Goal: Transaction & Acquisition: Download file/media

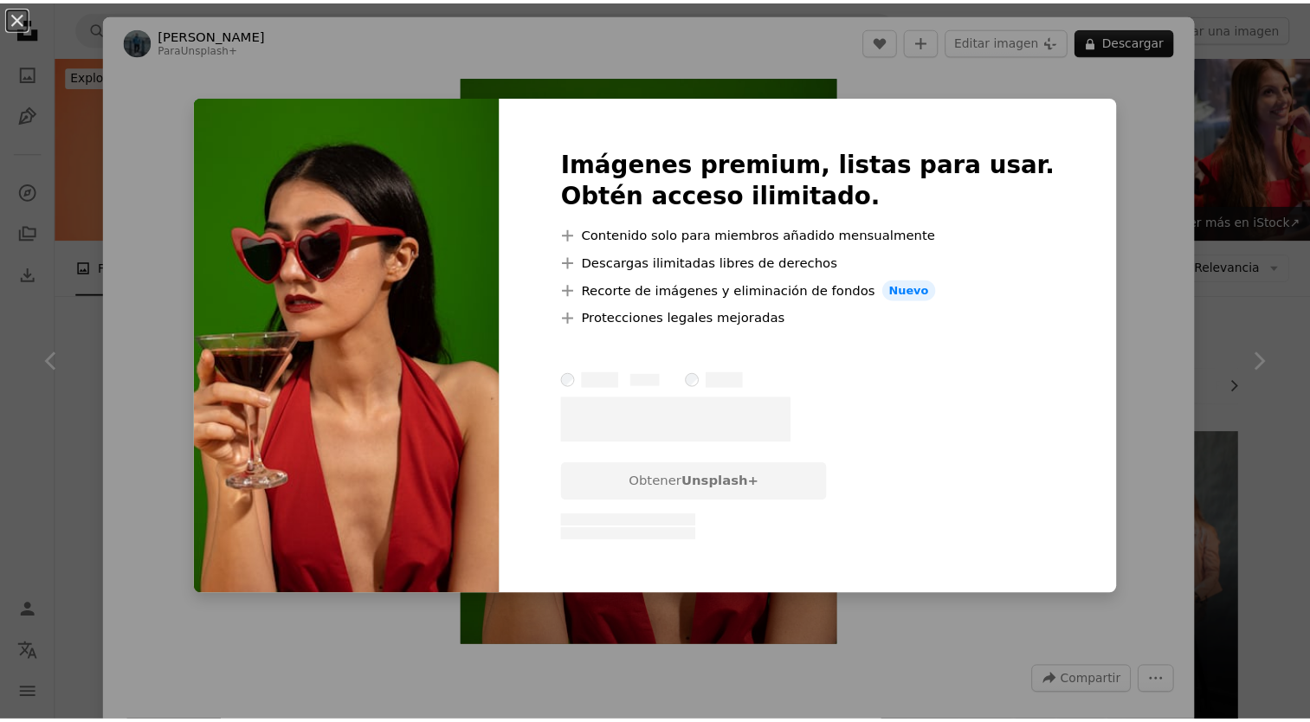
scroll to position [520, 0]
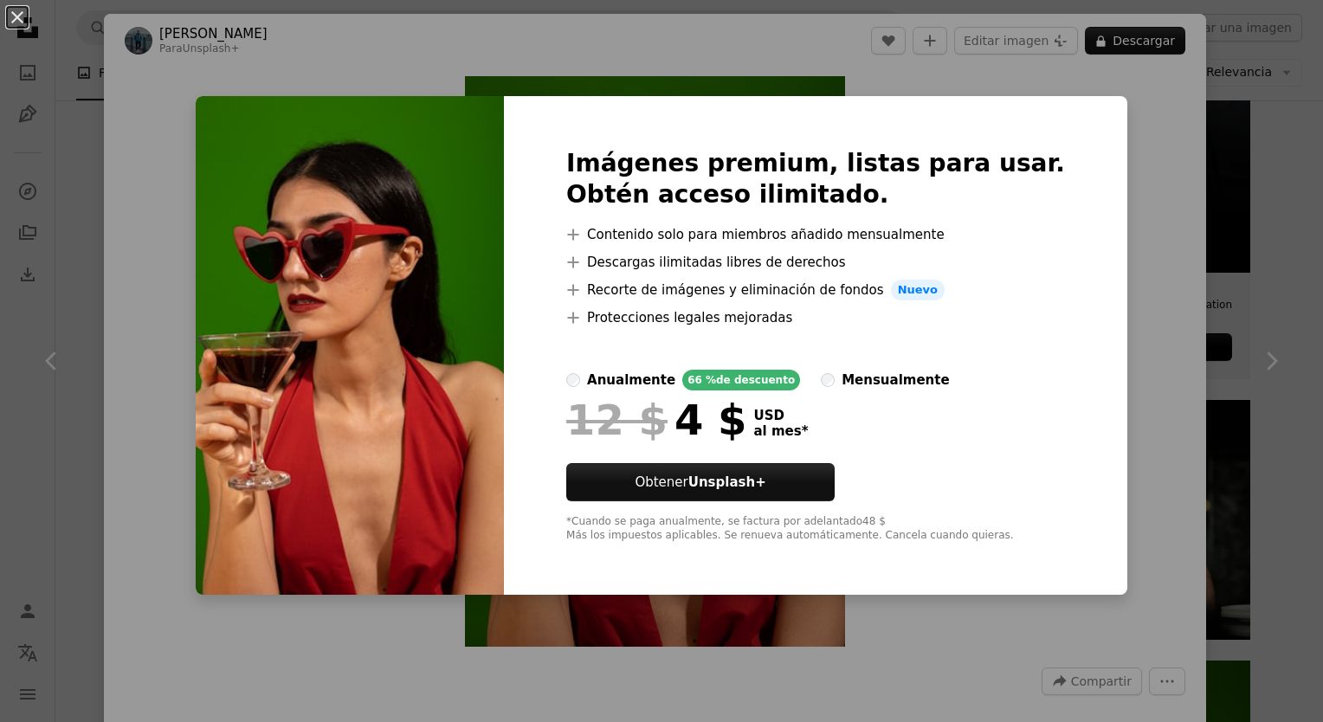
click at [1225, 203] on div "An X shape Imágenes premium, listas para usar. Obtén acceso ilimitado. A plus s…" at bounding box center [661, 361] width 1323 height 722
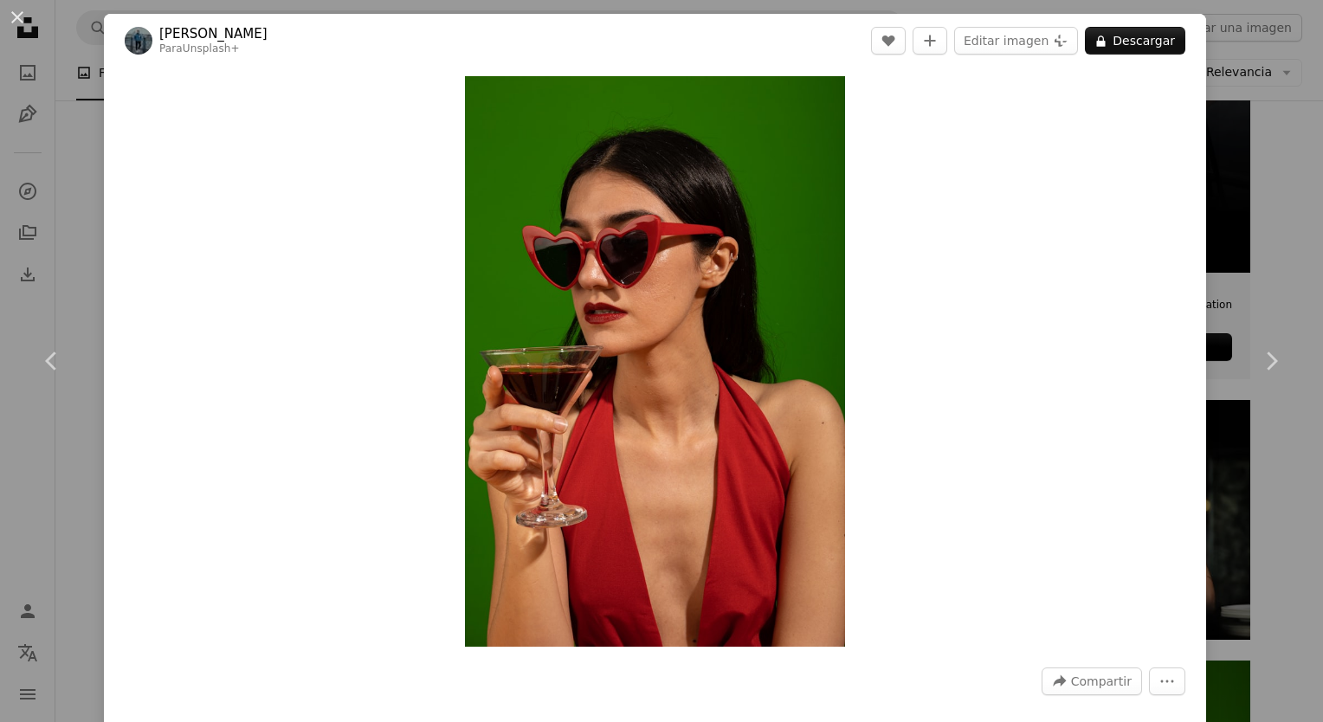
click at [1233, 182] on div "An X shape Chevron left Chevron right [PERSON_NAME] Para Unsplash+ A heart A pl…" at bounding box center [661, 361] width 1323 height 722
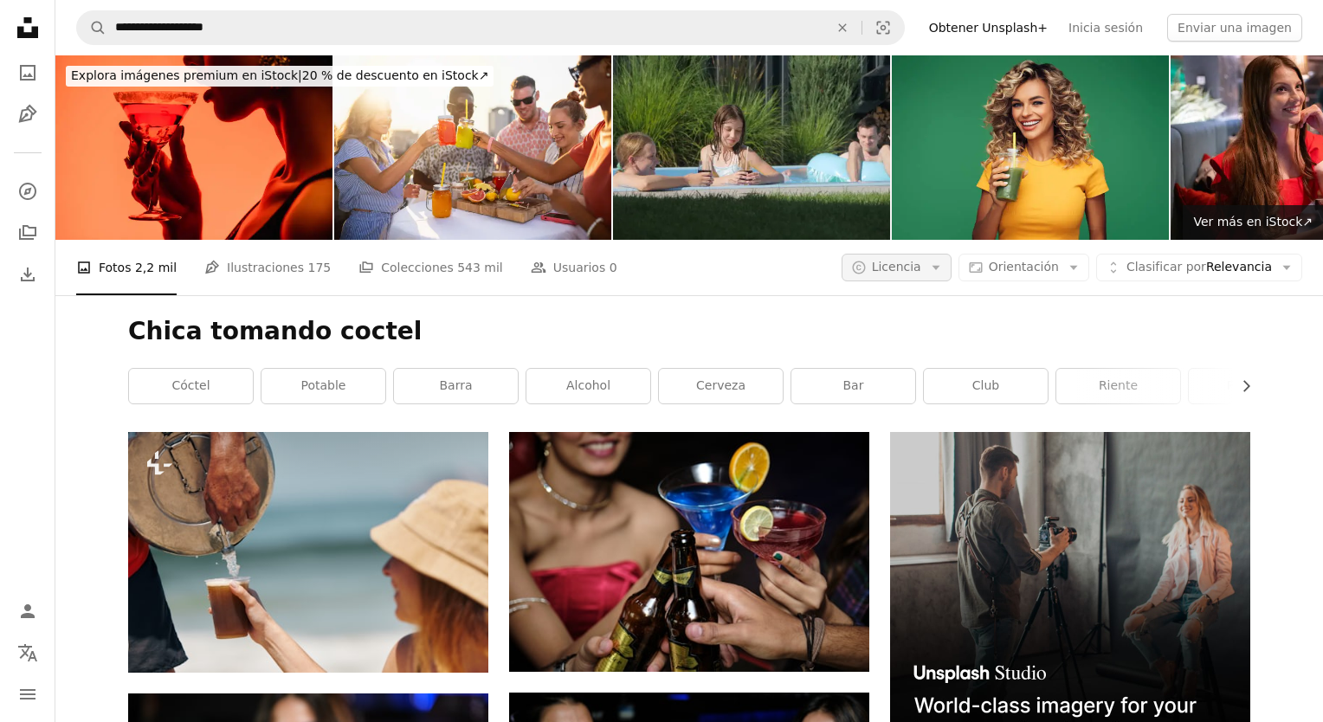
click at [867, 260] on icon "A copyright icon ©" at bounding box center [859, 268] width 16 height 16
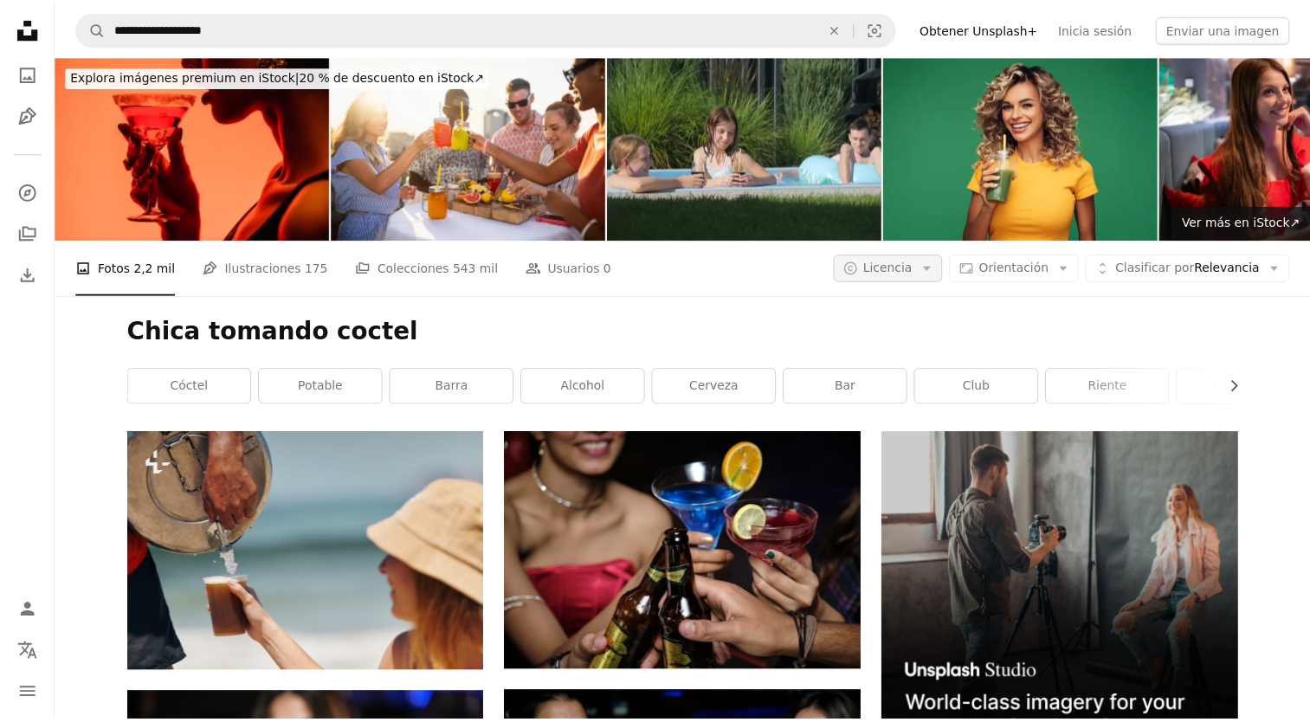
scroll to position [520, 0]
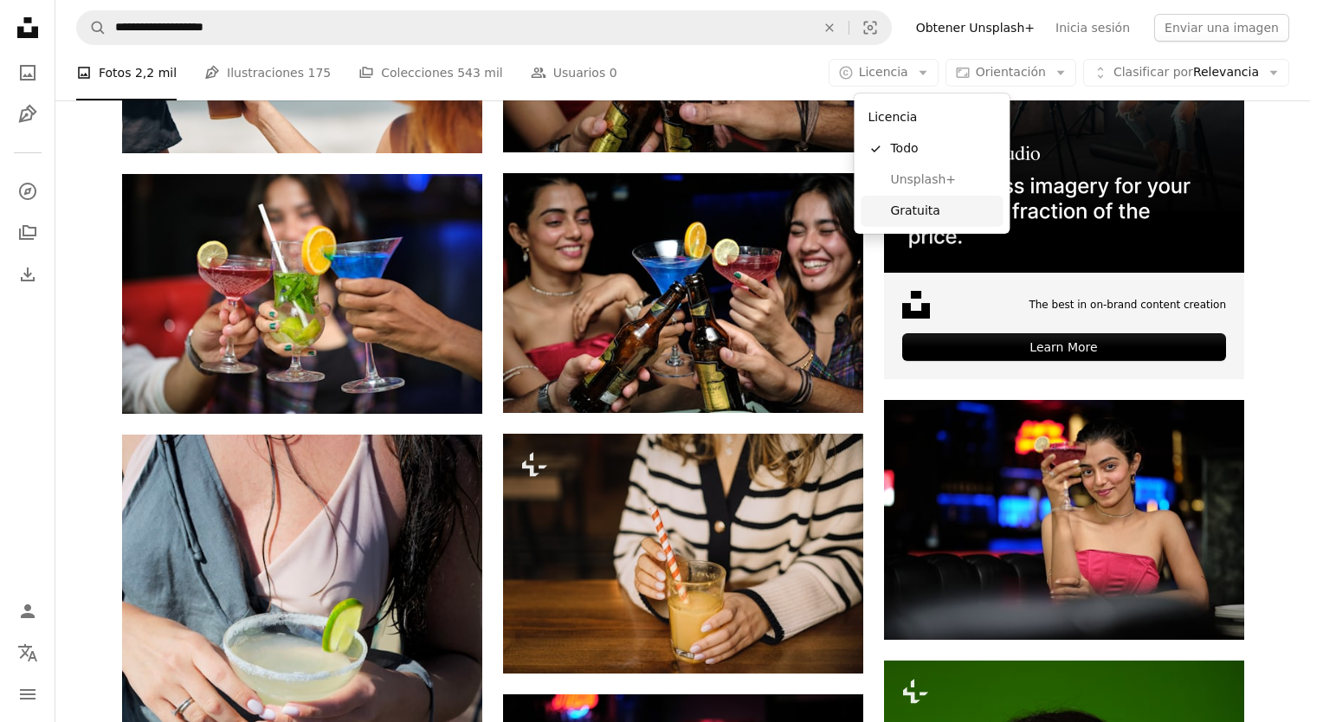
click at [917, 203] on span "Gratuita" at bounding box center [943, 211] width 106 height 17
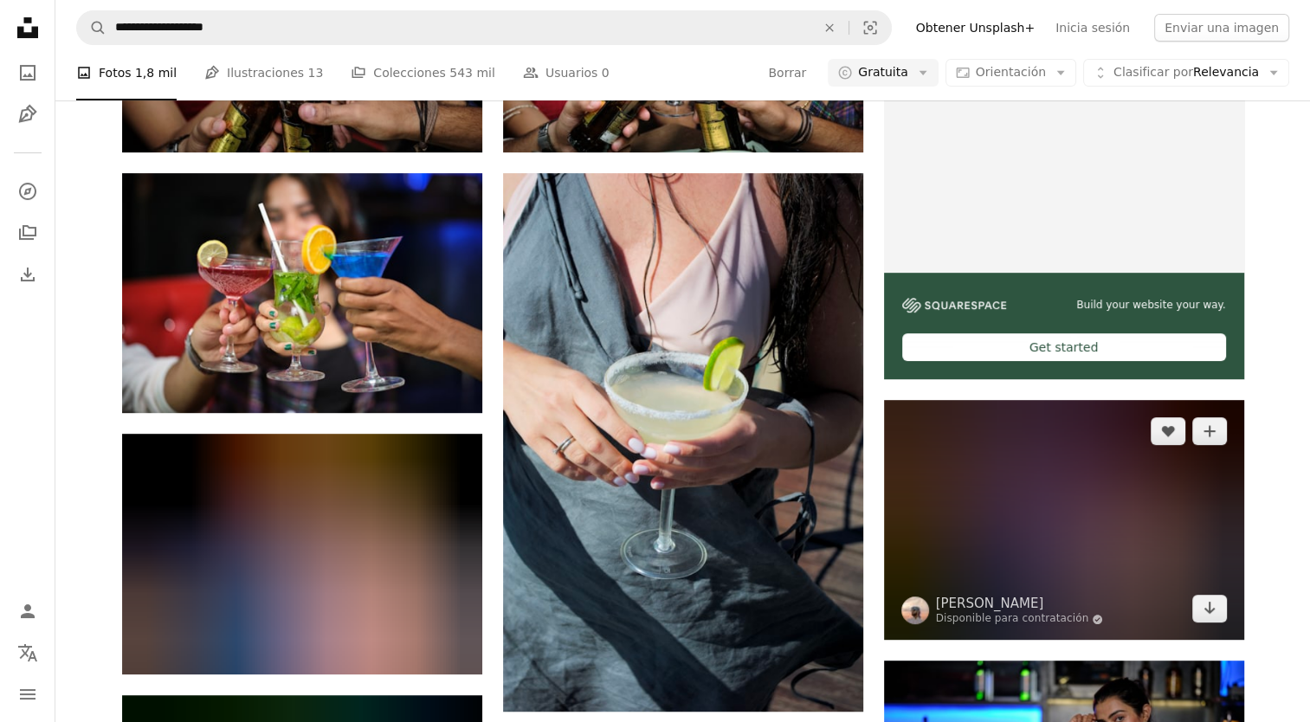
scroll to position [2338, 0]
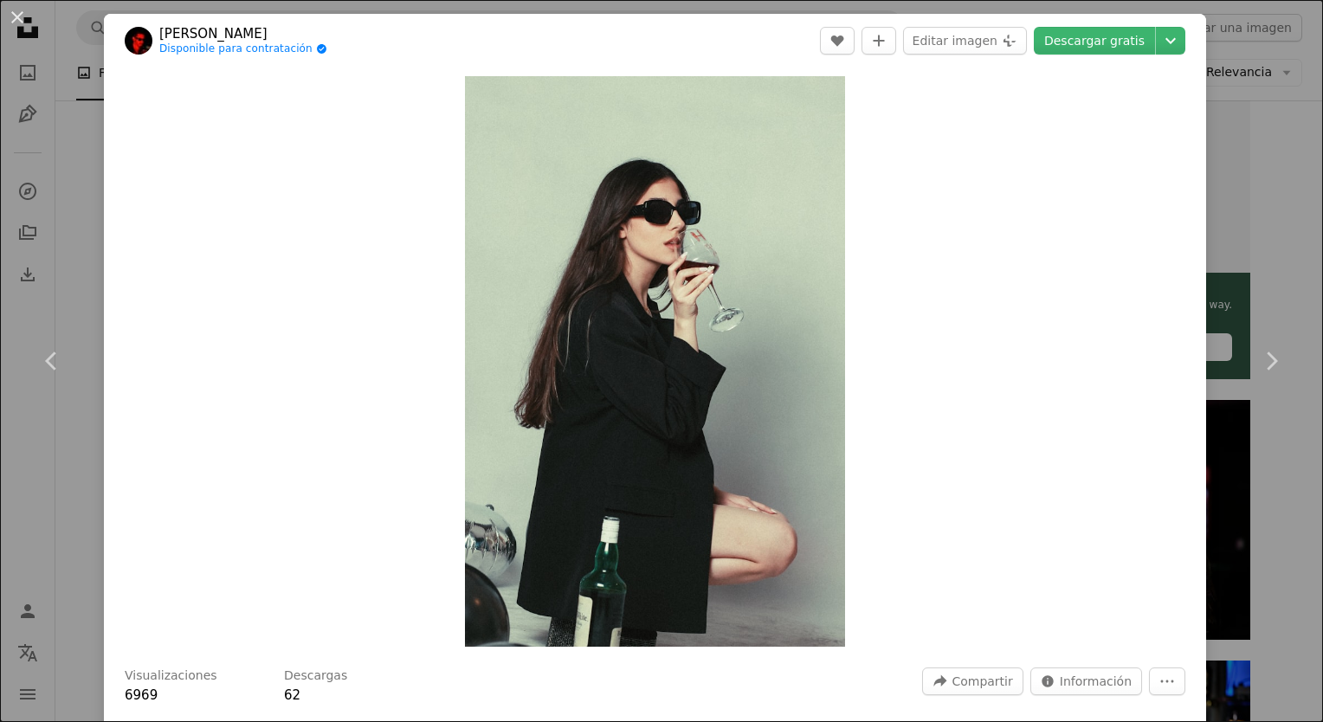
click at [1269, 137] on div "An X shape Chevron left Chevron right Saeed Isavy Disponible para contratación …" at bounding box center [661, 361] width 1323 height 722
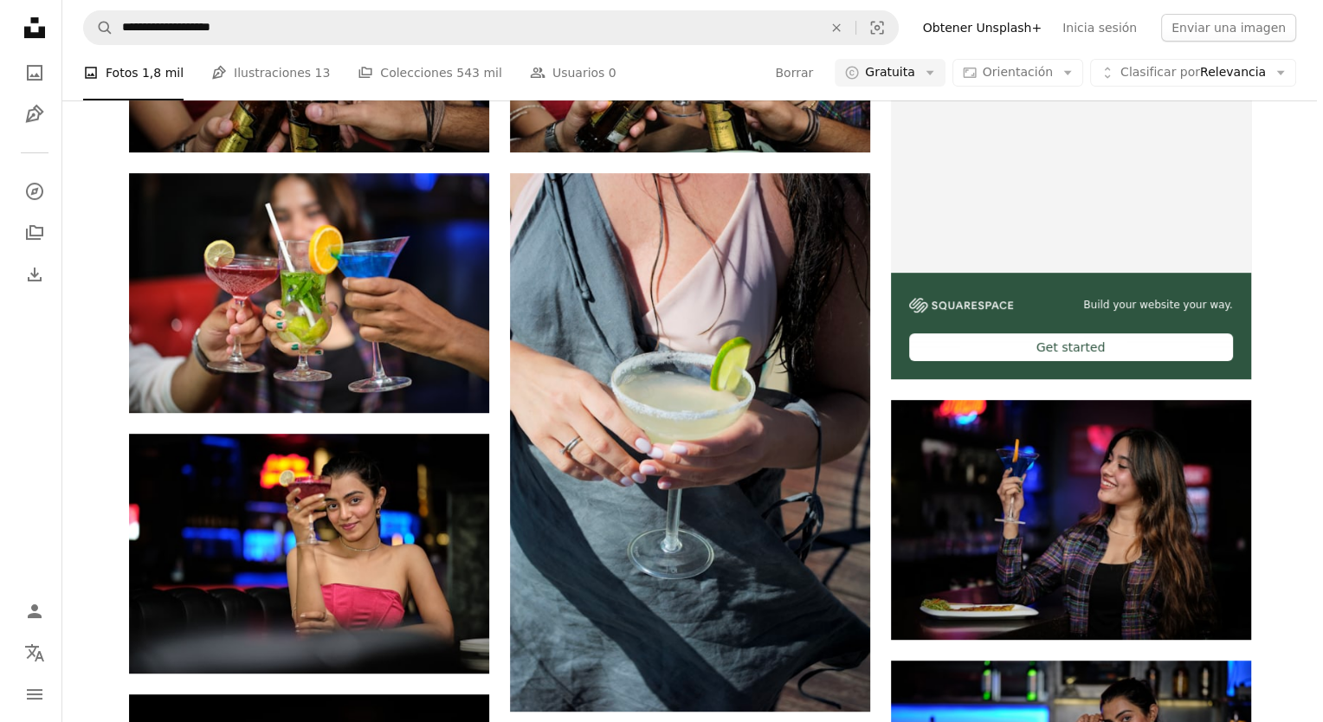
scroll to position [3550, 0]
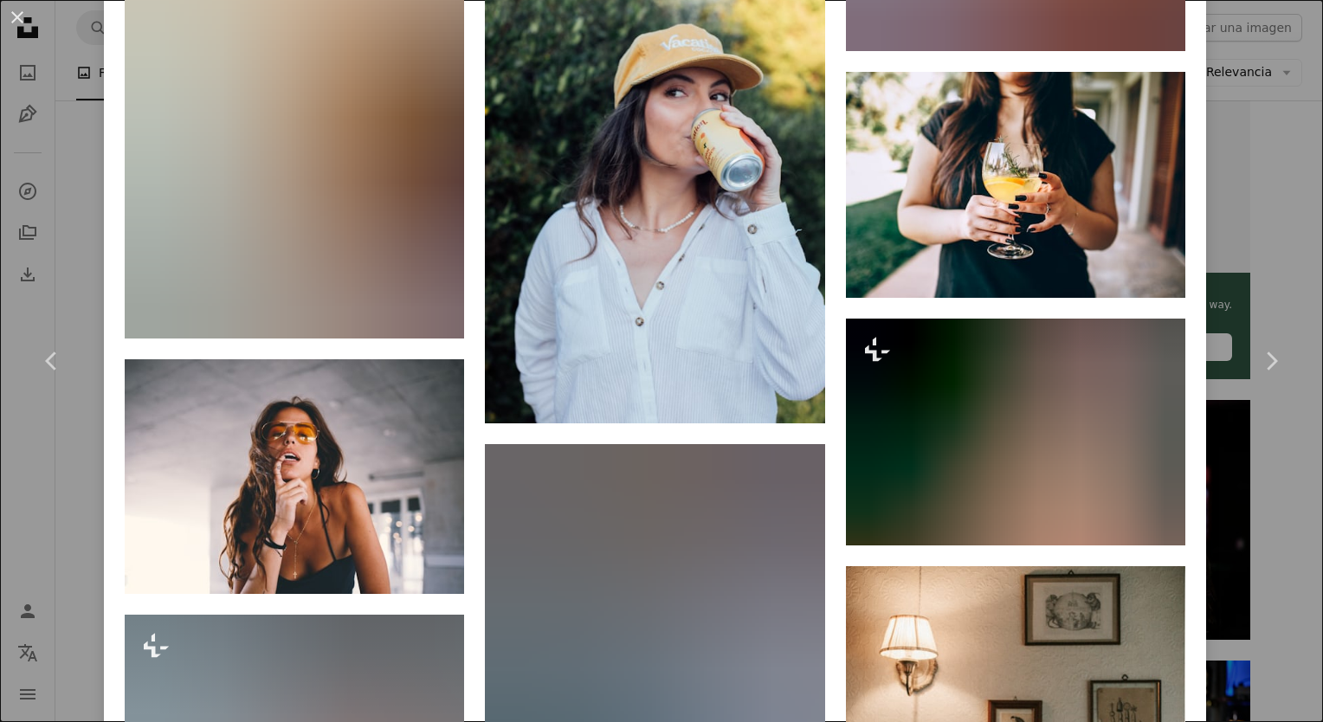
scroll to position [3585, 0]
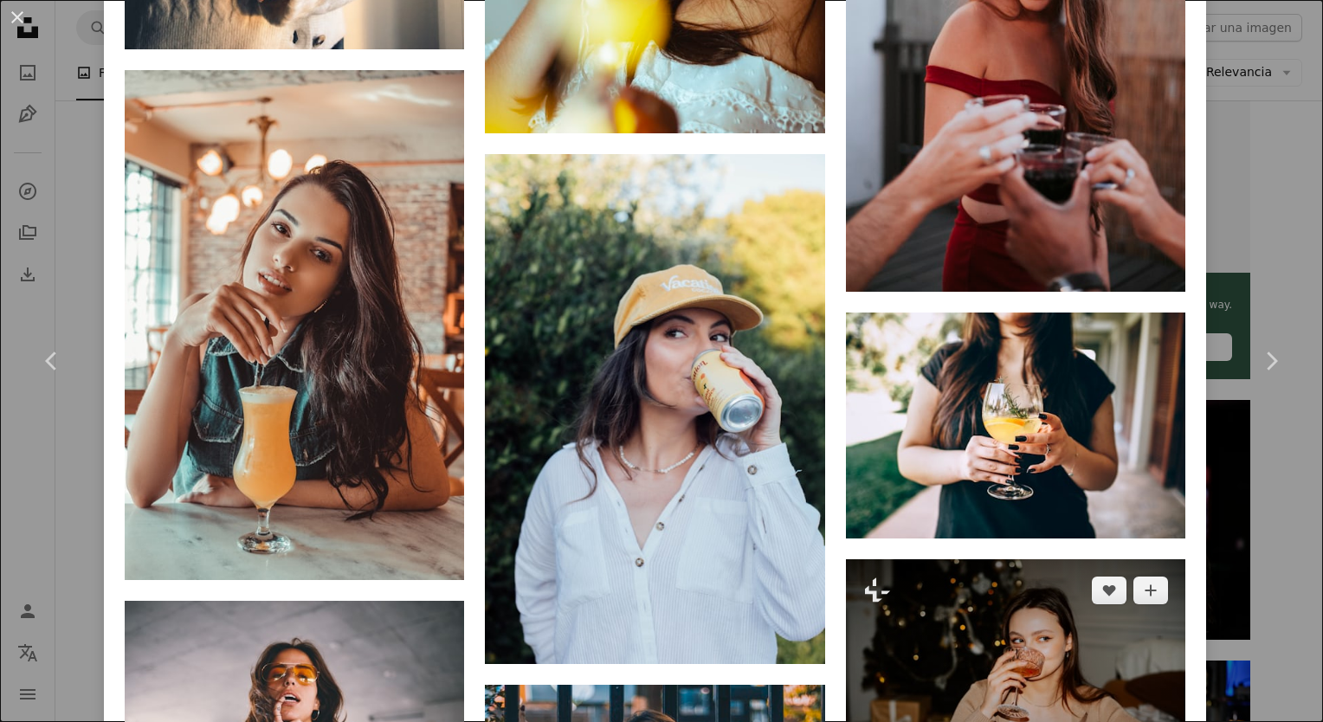
click at [1045, 559] on img at bounding box center [1015, 672] width 339 height 227
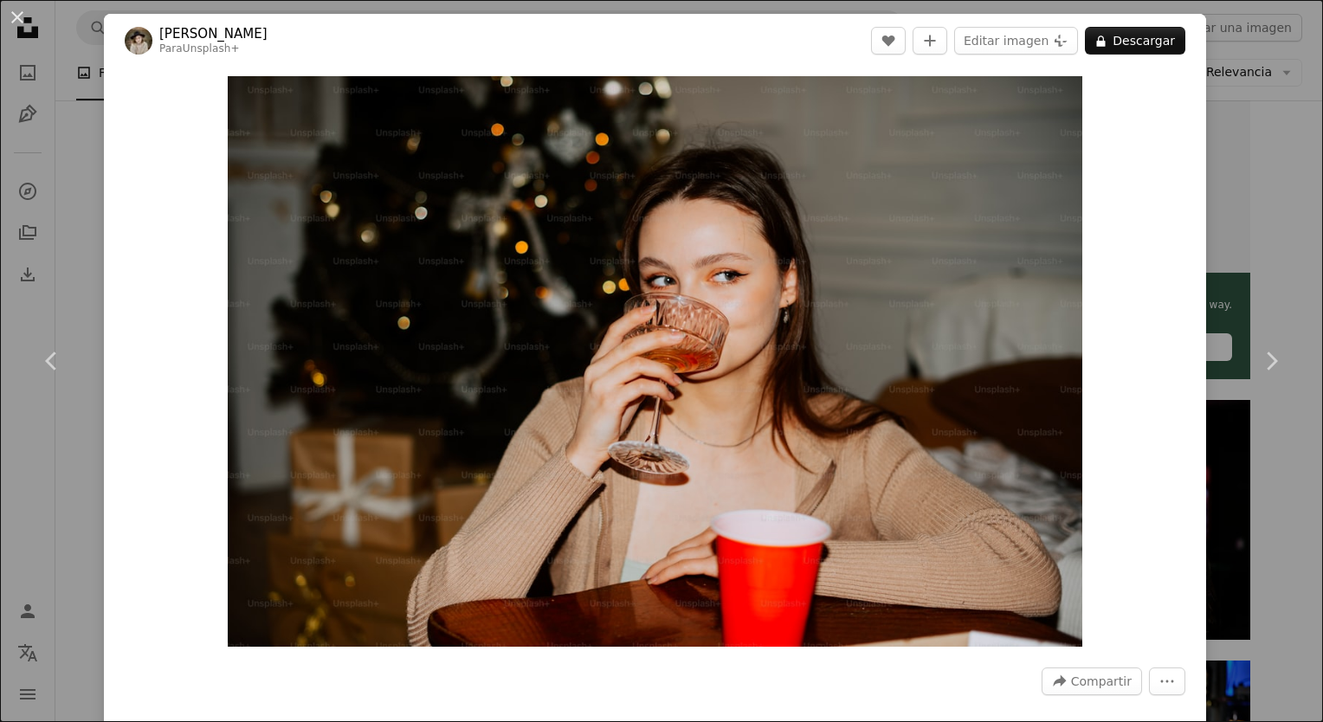
click at [1214, 174] on div "An X shape Chevron left Chevron right [PERSON_NAME] Para Unsplash+ A heart A pl…" at bounding box center [661, 361] width 1323 height 722
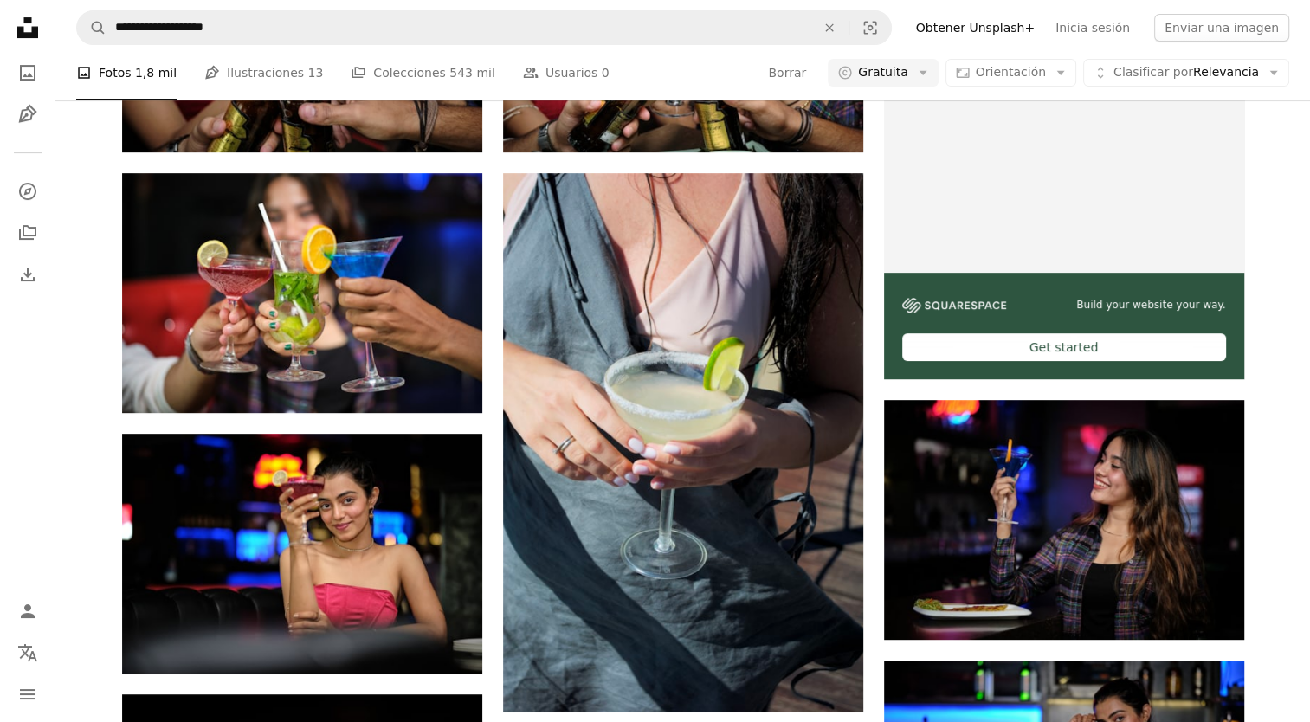
scroll to position [27795, 0]
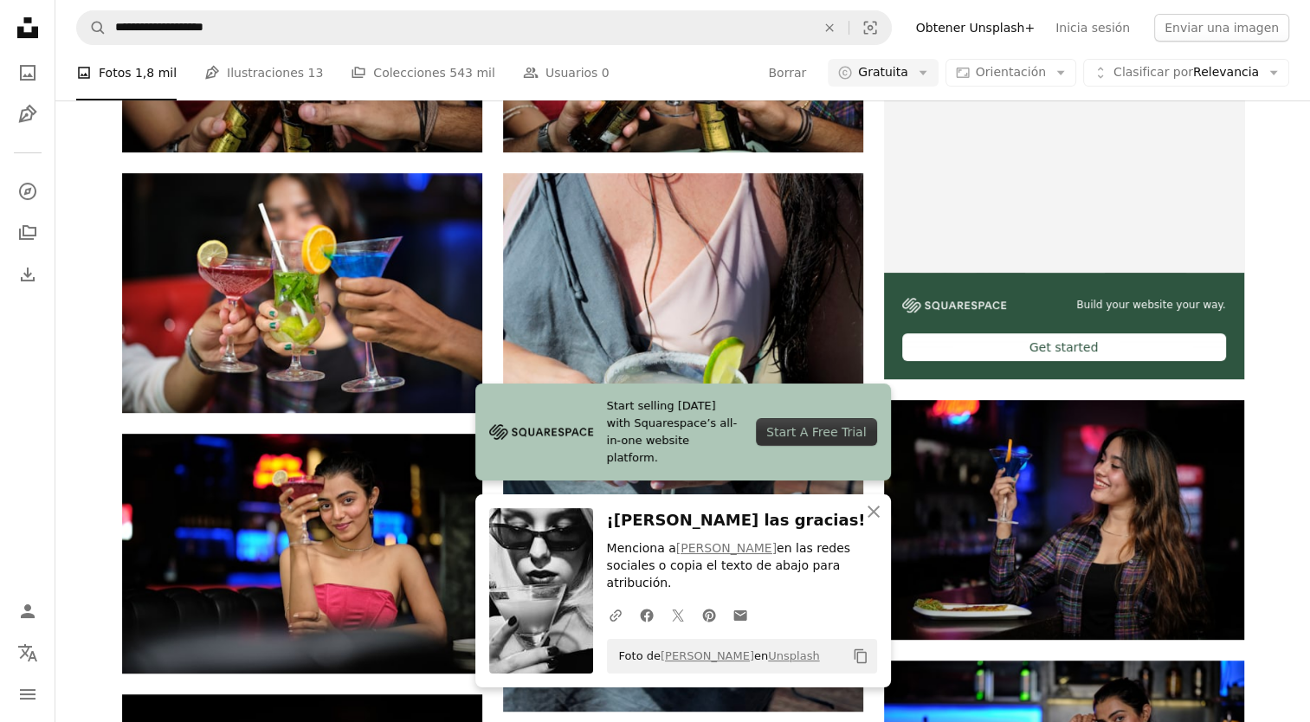
click at [883, 529] on button "An X shape Cerrar" at bounding box center [873, 511] width 35 height 35
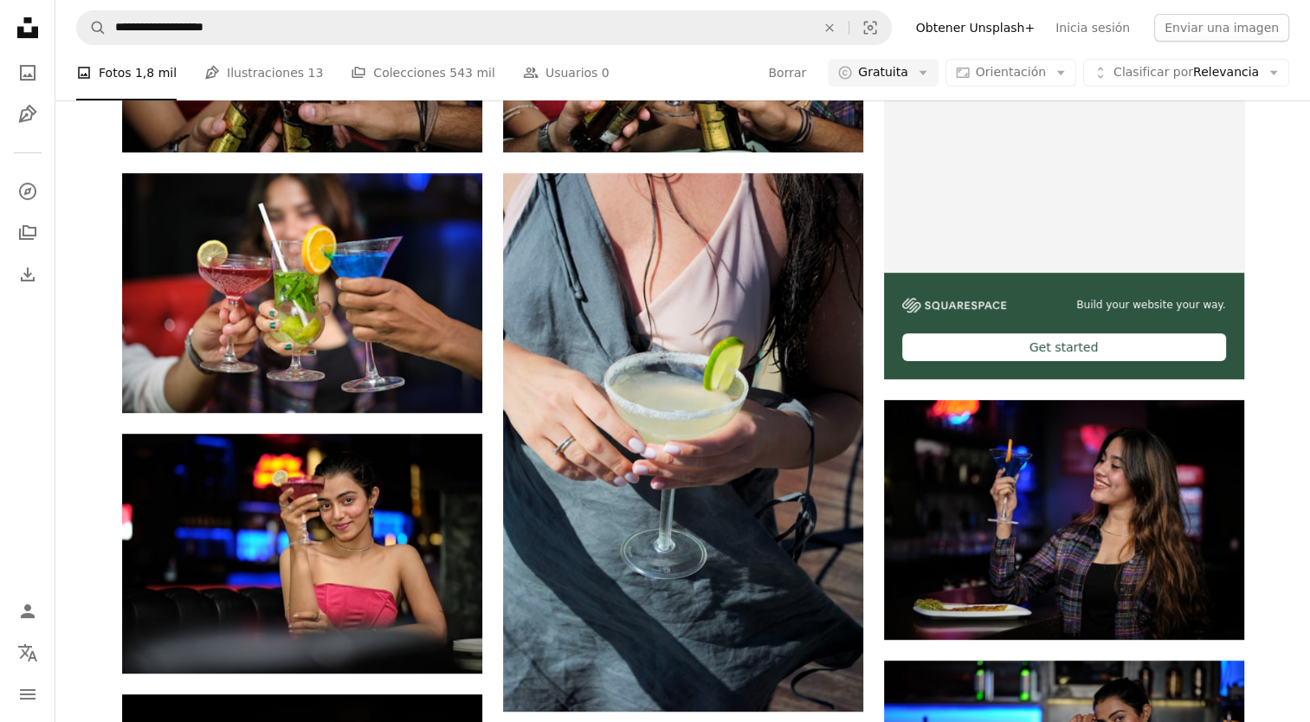
scroll to position [27622, 0]
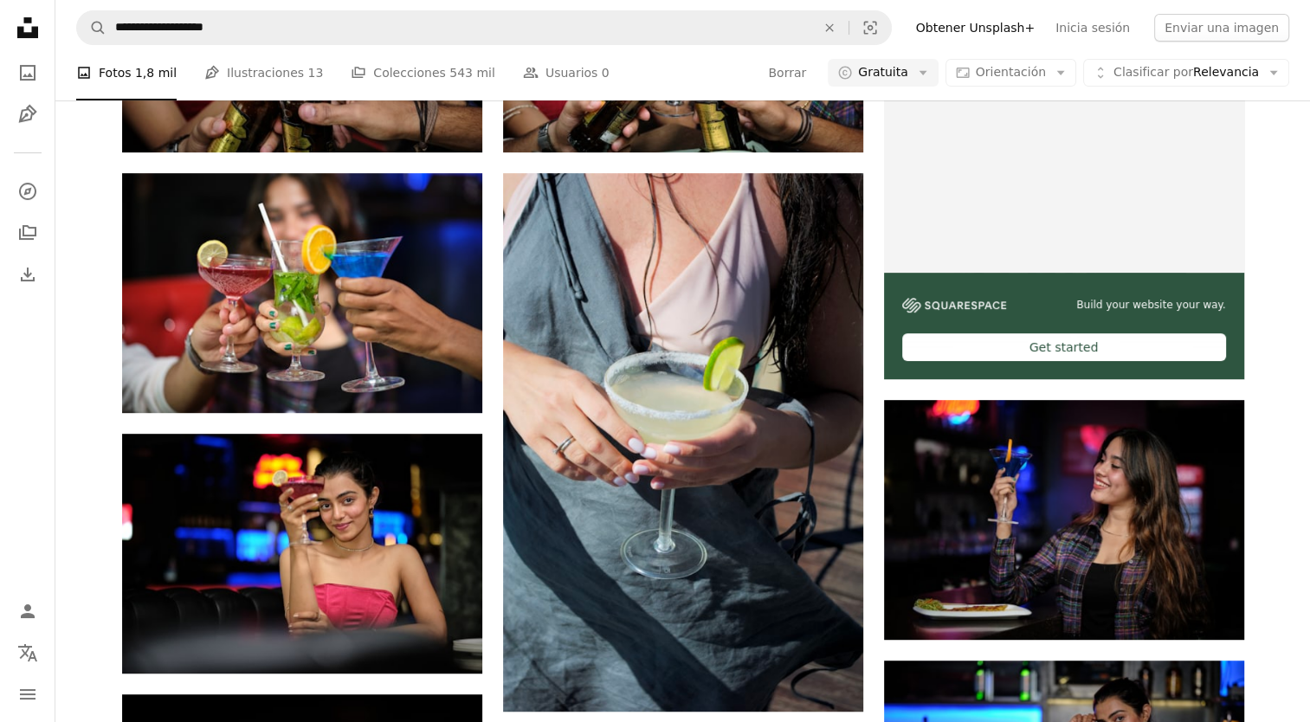
scroll to position [55243, 0]
